Goal: Task Accomplishment & Management: Manage account settings

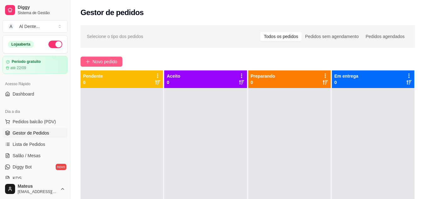
click at [113, 63] on span "Novo pedido" at bounding box center [105, 61] width 25 height 7
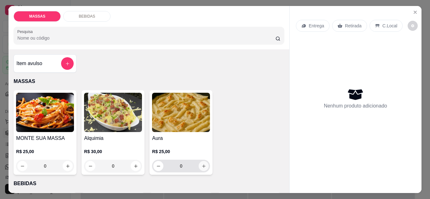
click at [202, 165] on icon "increase-product-quantity" at bounding box center [203, 166] width 3 height 3
type input "1"
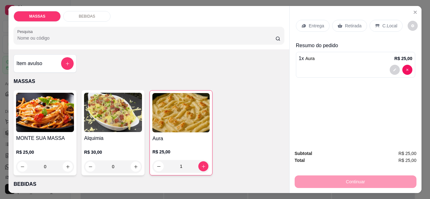
click at [351, 26] on p "Retirada" at bounding box center [353, 26] width 17 height 6
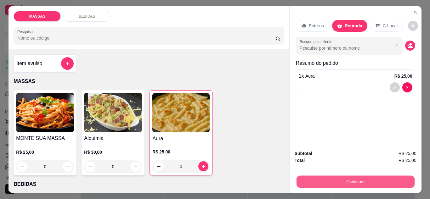
click at [358, 183] on button "Continuar" at bounding box center [355, 182] width 118 height 12
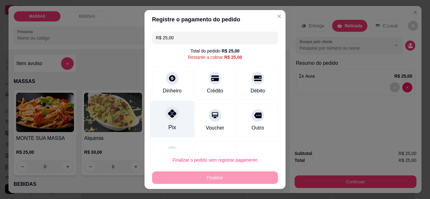
click at [171, 125] on div "Pix" at bounding box center [172, 127] width 8 height 8
type input "R$ 0,00"
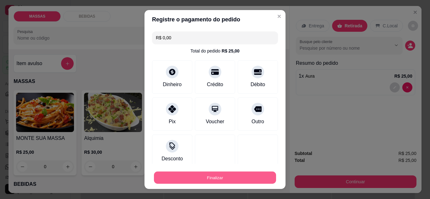
click at [213, 175] on button "Finalizar" at bounding box center [215, 178] width 122 height 12
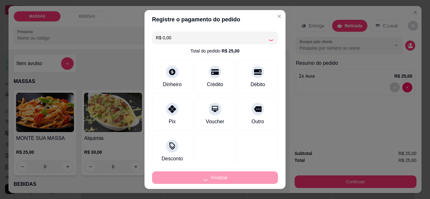
type input "0"
type input "-R$ 25,00"
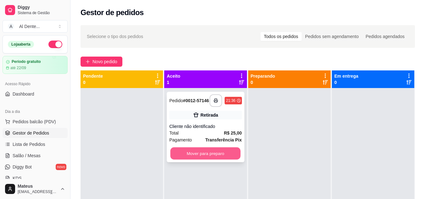
click at [225, 157] on button "Mover para preparo" at bounding box center [206, 154] width 70 height 12
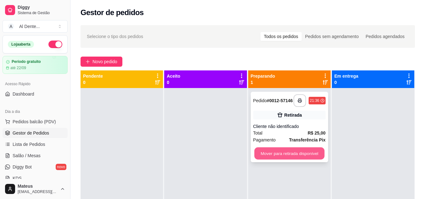
click at [289, 158] on button "Mover para retirada disponível" at bounding box center [289, 154] width 70 height 12
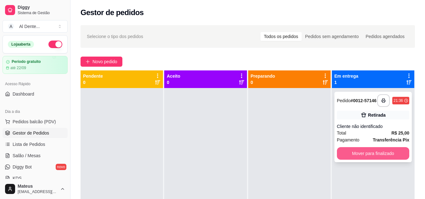
click at [375, 154] on button "Mover para finalizado" at bounding box center [373, 153] width 72 height 13
